Goal: Information Seeking & Learning: Learn about a topic

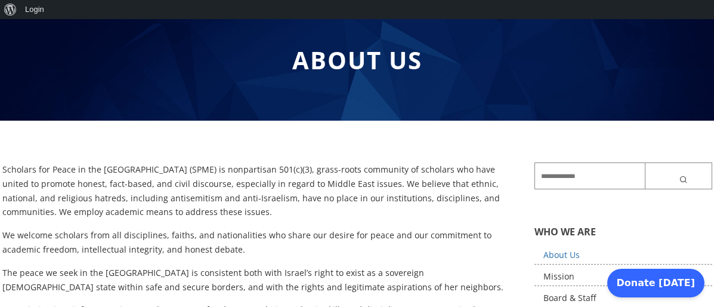
scroll to position [63, 0]
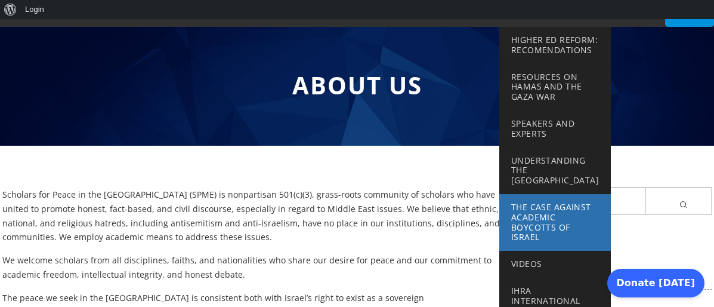
click at [534, 226] on span "The Case Against Academic Boycotts of Israel" at bounding box center [551, 221] width 80 height 41
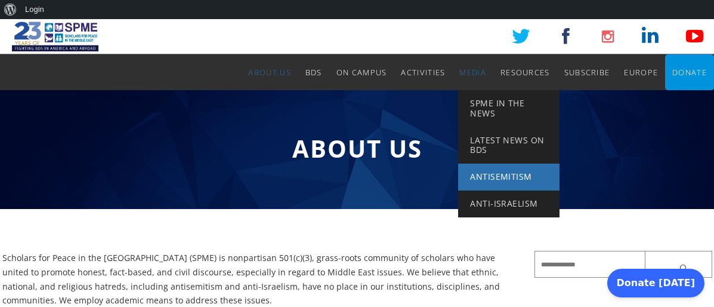
click at [481, 182] on span "Antisemitism" at bounding box center [500, 176] width 61 height 11
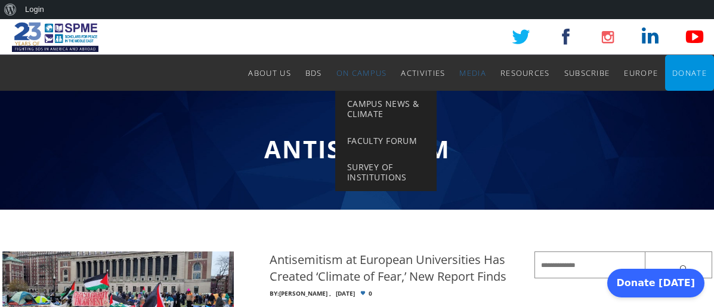
click at [340, 78] on span "On Campus" at bounding box center [362, 72] width 51 height 11
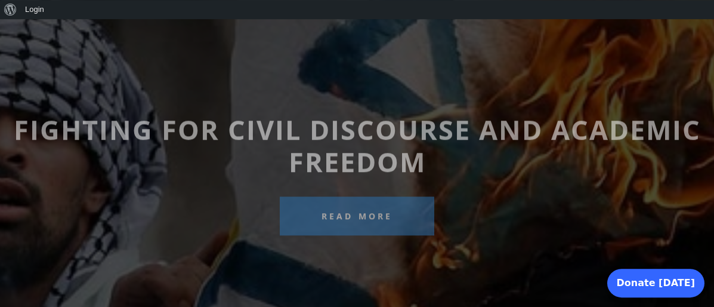
scroll to position [63, 0]
